Goal: Use online tool/utility

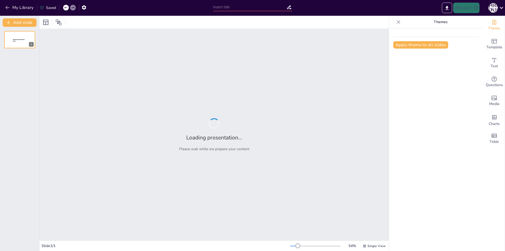
type input "Автоматизация бизнес-процессов с помощью «1С:Документооборот»: Примеры успешных…"
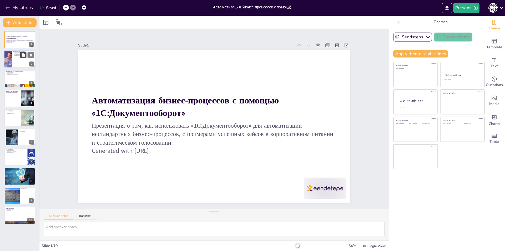
click at [21, 57] on button at bounding box center [23, 55] width 6 height 6
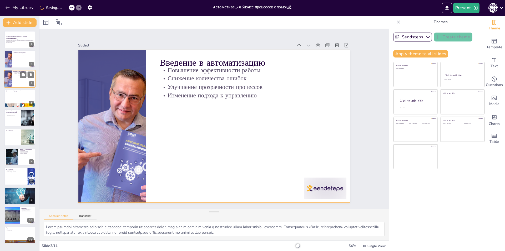
click at [21, 84] on div at bounding box center [20, 79] width 32 height 18
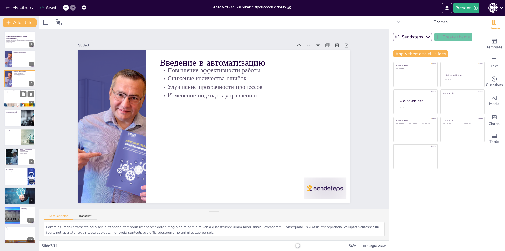
click at [21, 102] on div at bounding box center [20, 98] width 32 height 18
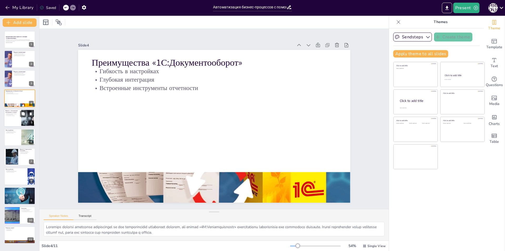
click at [11, 118] on div at bounding box center [20, 118] width 32 height 18
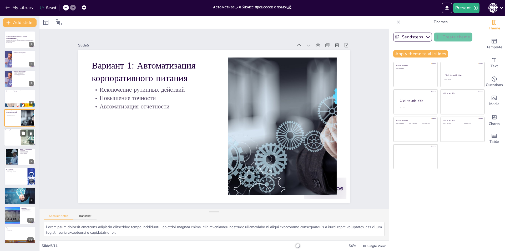
click at [9, 142] on div at bounding box center [20, 137] width 32 height 18
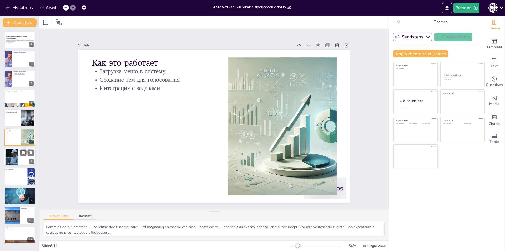
click at [14, 155] on div at bounding box center [12, 157] width 34 height 16
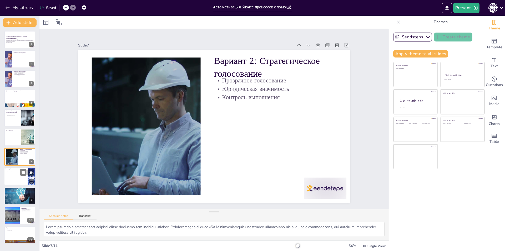
click at [18, 184] on div at bounding box center [20, 177] width 32 height 18
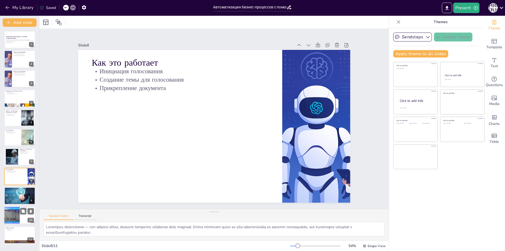
click at [17, 221] on div at bounding box center [12, 216] width 24 height 18
type textarea "Loremipsu dolorsitametc adipisci elits do eiusmod temporincid utlaboreetdol. Ma…"
